Goal: Register for event/course

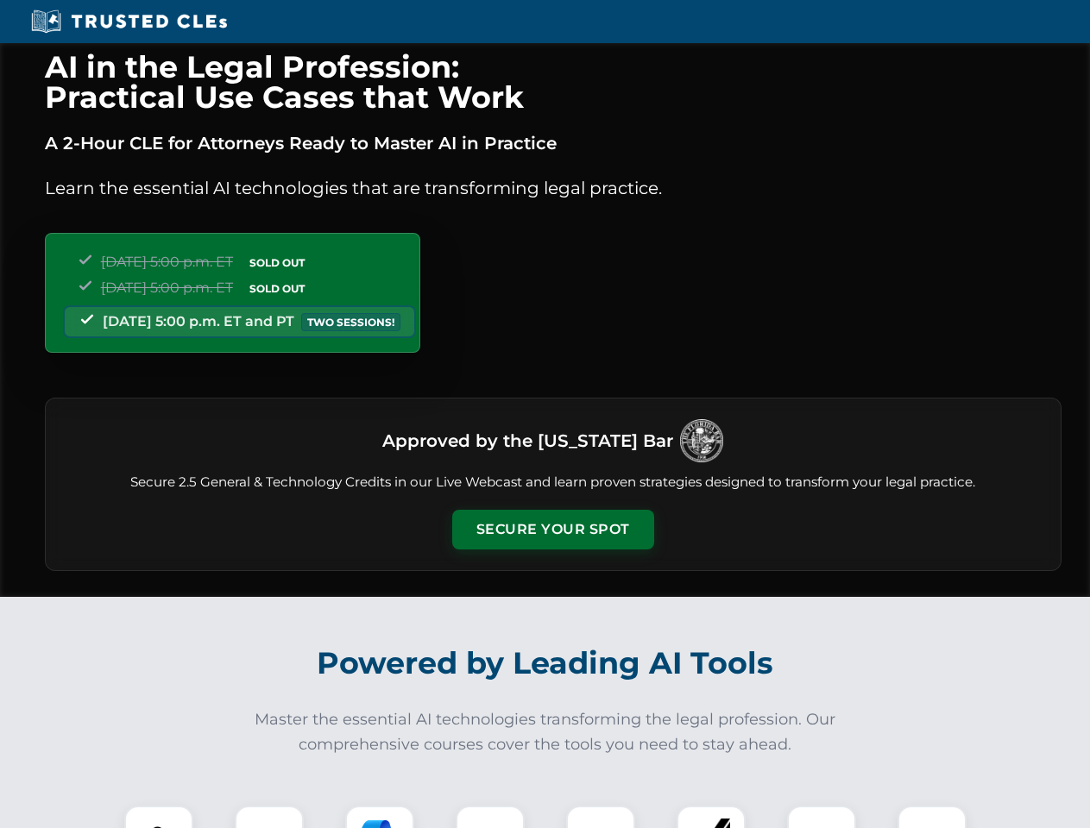
click at [552, 530] on button "Secure Your Spot" at bounding box center [553, 530] width 202 height 40
click at [159, 817] on img at bounding box center [159, 840] width 50 height 50
